Goal: Connect with others

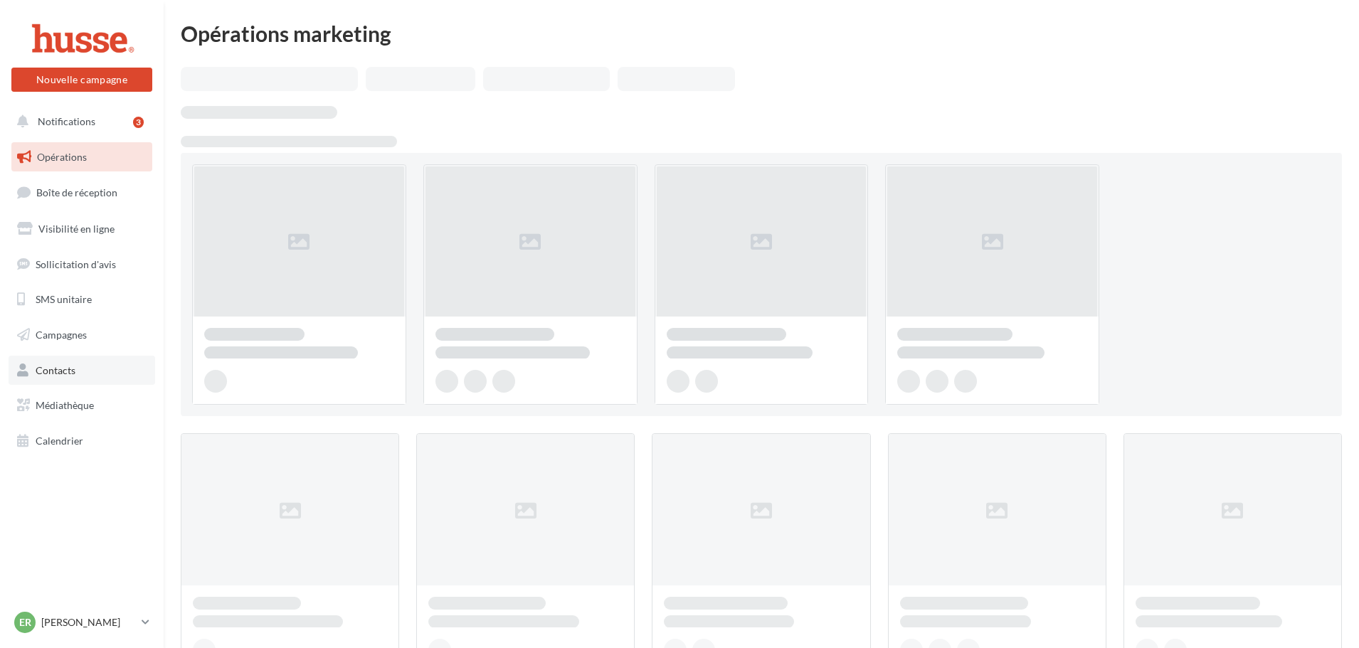
click at [69, 359] on link "Contacts" at bounding box center [82, 371] width 147 height 30
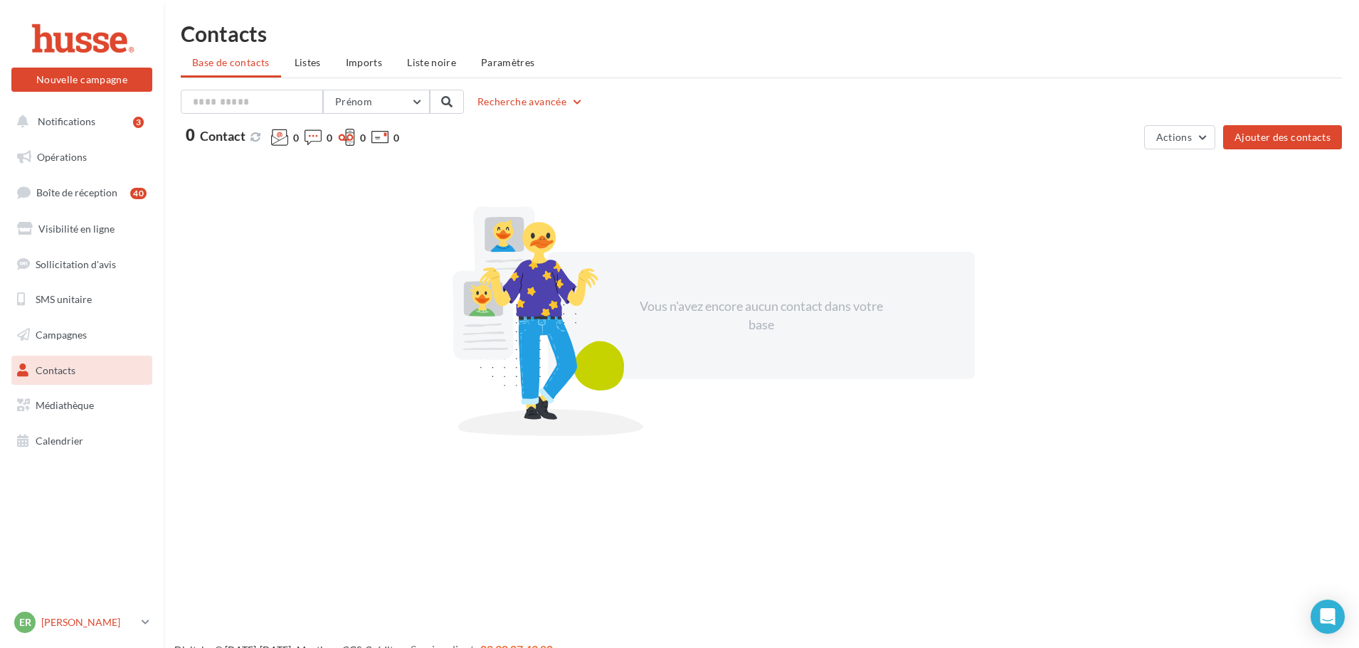
click at [144, 631] on link "ER [PERSON_NAME] [PERSON_NAME].r" at bounding box center [81, 622] width 141 height 27
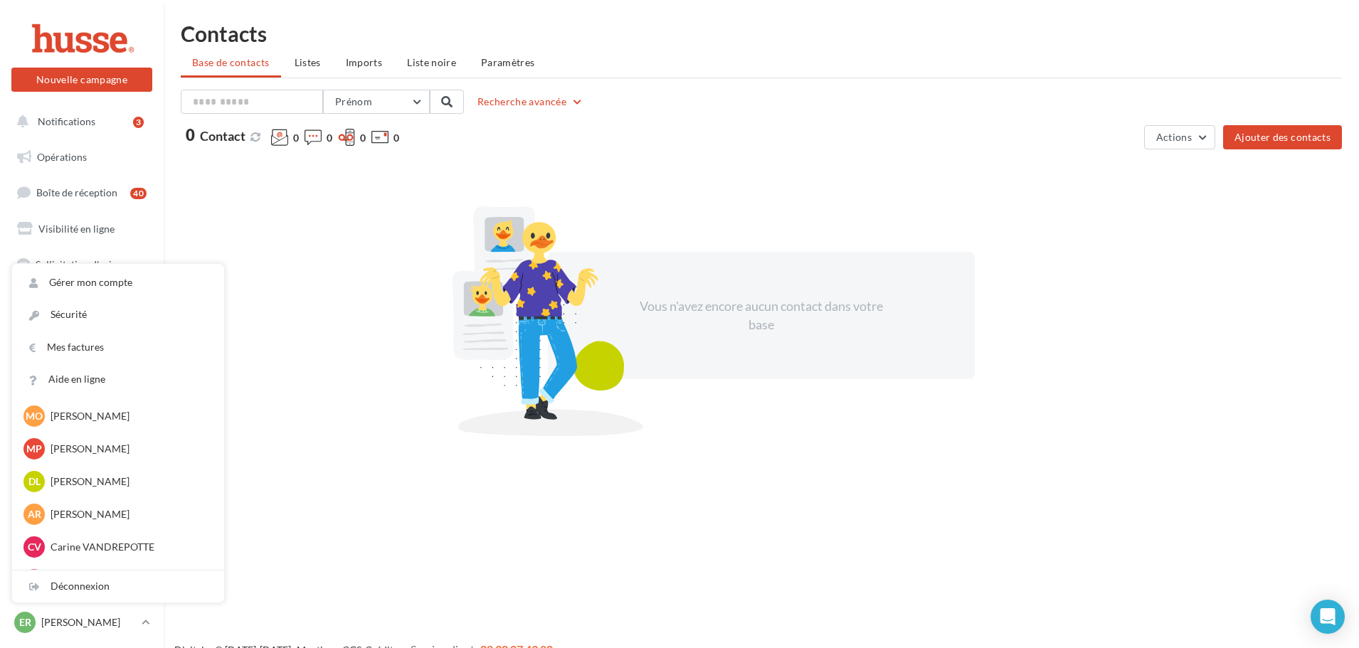
scroll to position [1352, 0]
click at [93, 448] on p "[PERSON_NAME]" at bounding box center [129, 445] width 157 height 14
